Goal: Task Accomplishment & Management: Manage account settings

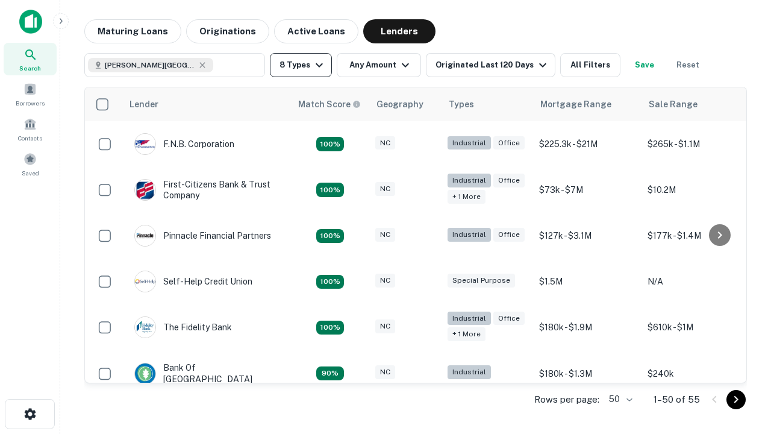
click at [301, 65] on button "8 Types" at bounding box center [301, 65] width 62 height 24
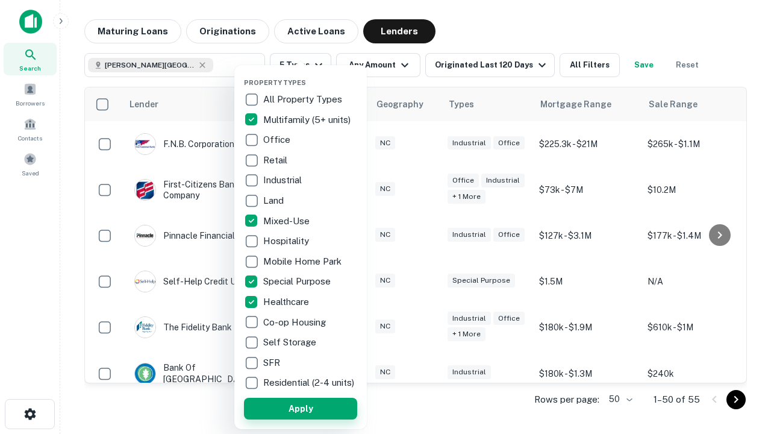
click at [301, 408] on button "Apply" at bounding box center [300, 409] width 113 height 22
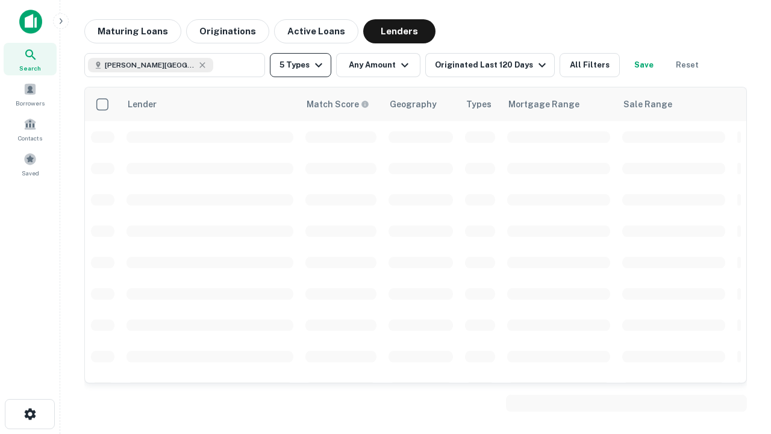
click at [301, 65] on button "5 Types" at bounding box center [300, 65] width 61 height 24
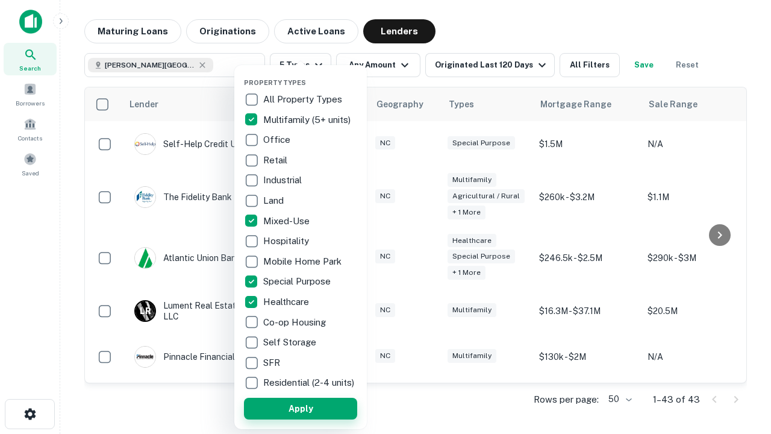
click at [322, 408] on button "Apply" at bounding box center [300, 409] width 113 height 22
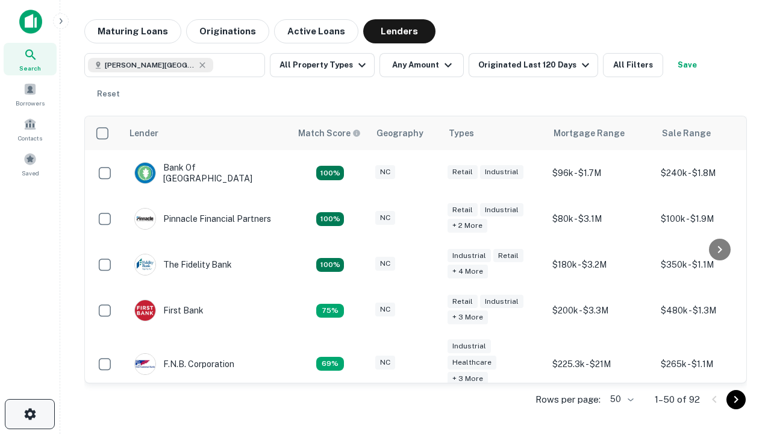
click at [30, 414] on icon "button" at bounding box center [30, 414] width 14 height 14
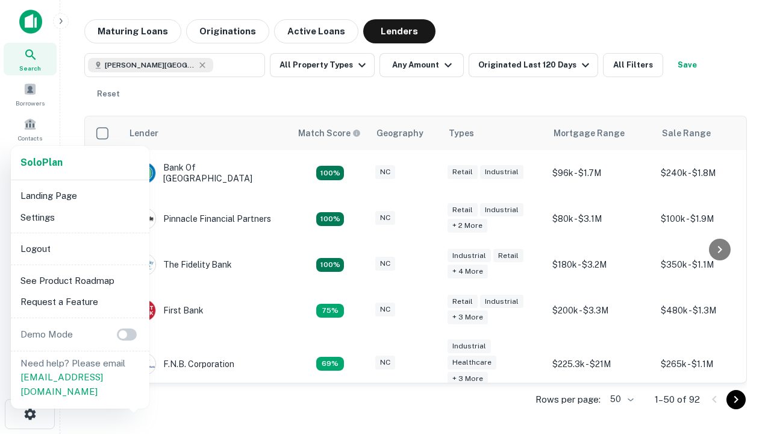
click at [80, 248] on li "Logout" at bounding box center [80, 249] width 129 height 22
